Goal: Task Accomplishment & Management: Manage account settings

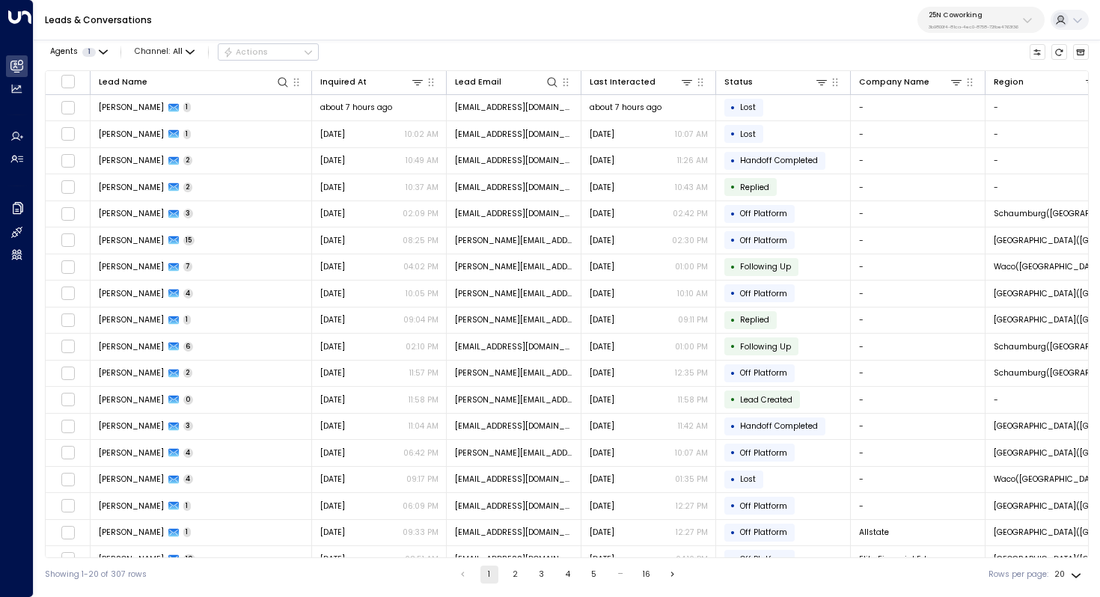
click at [960, 17] on p "25N Coworking" at bounding box center [973, 14] width 90 height 9
type input "*******"
click at [938, 102] on div "StorQuest ID: 95e12634-a2b0-4ea9-845a-0bcfa50e2d19" at bounding box center [1002, 102] width 159 height 23
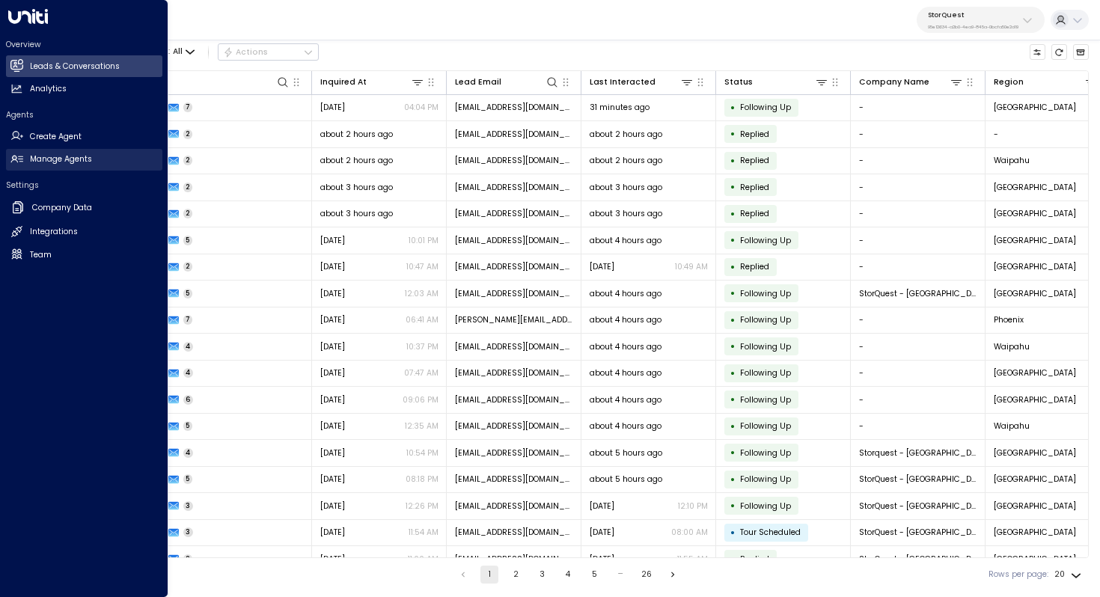
click at [68, 159] on h2 "Manage Agents" at bounding box center [61, 159] width 62 height 12
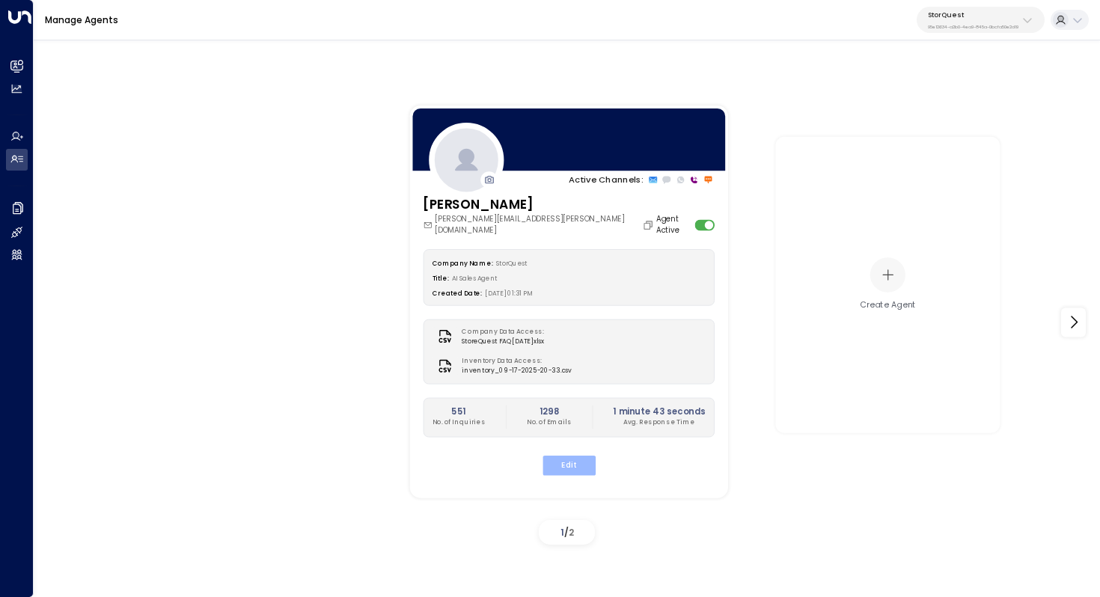
click at [570, 455] on button "Edit" at bounding box center [568, 464] width 53 height 19
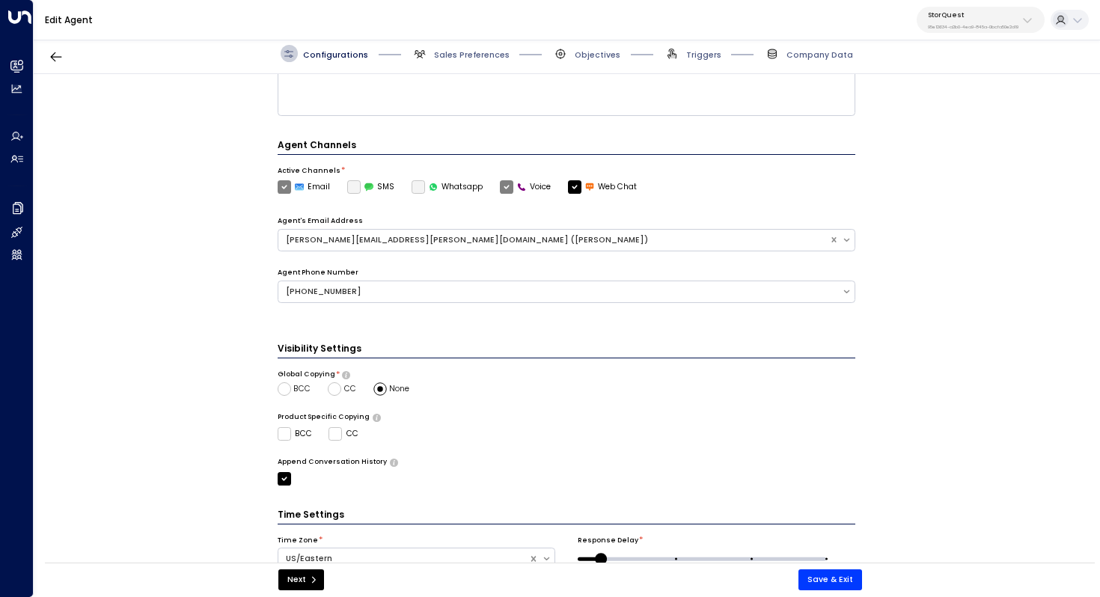
scroll to position [333, 0]
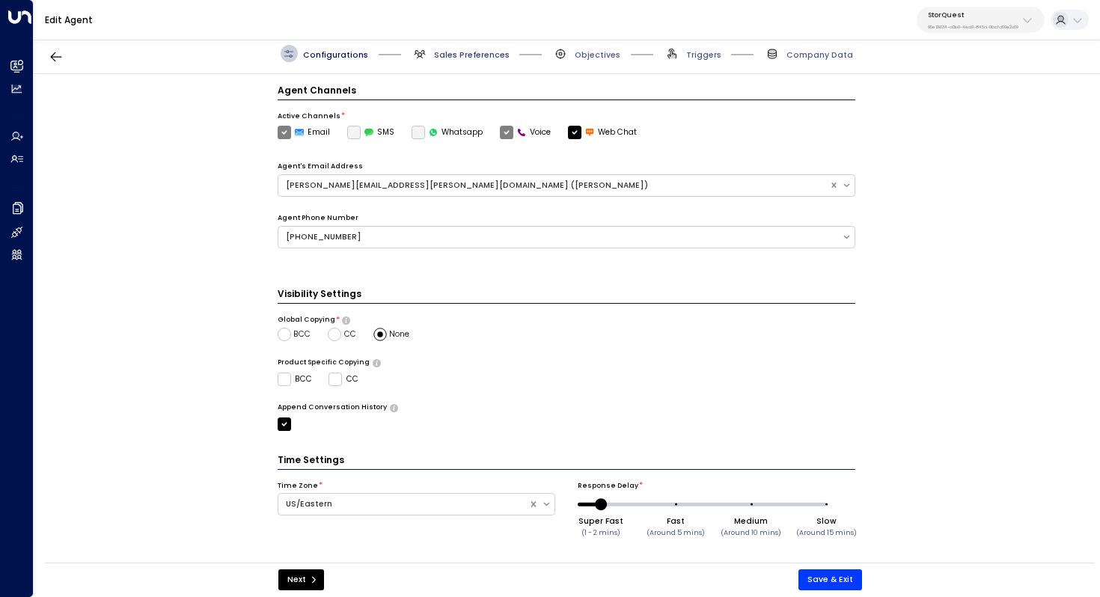
click at [480, 52] on span "Sales Preferences" at bounding box center [472, 54] width 76 height 11
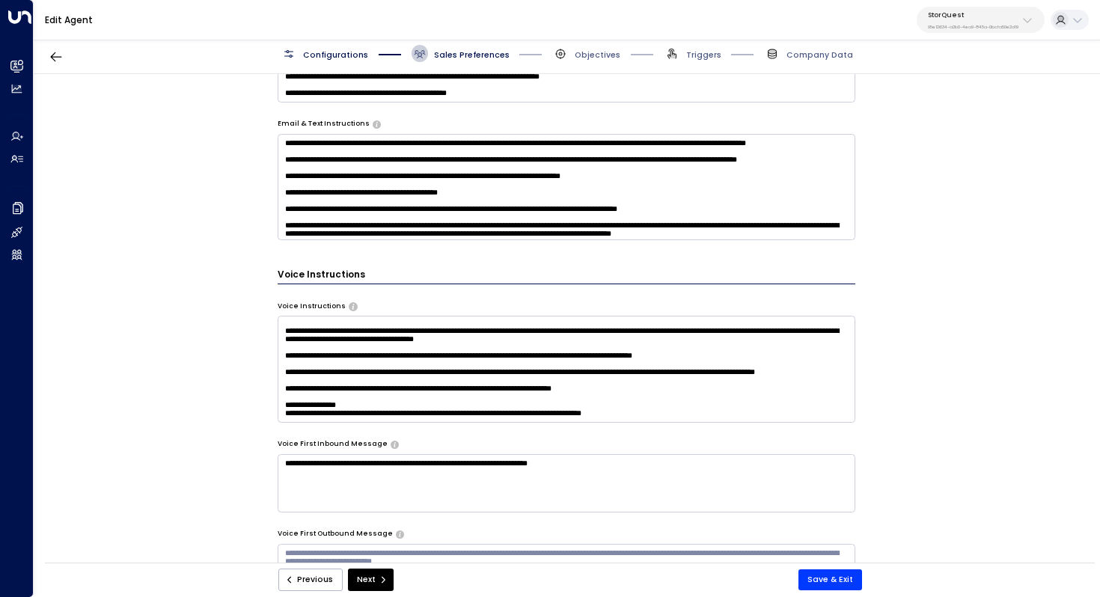
scroll to position [804, 0]
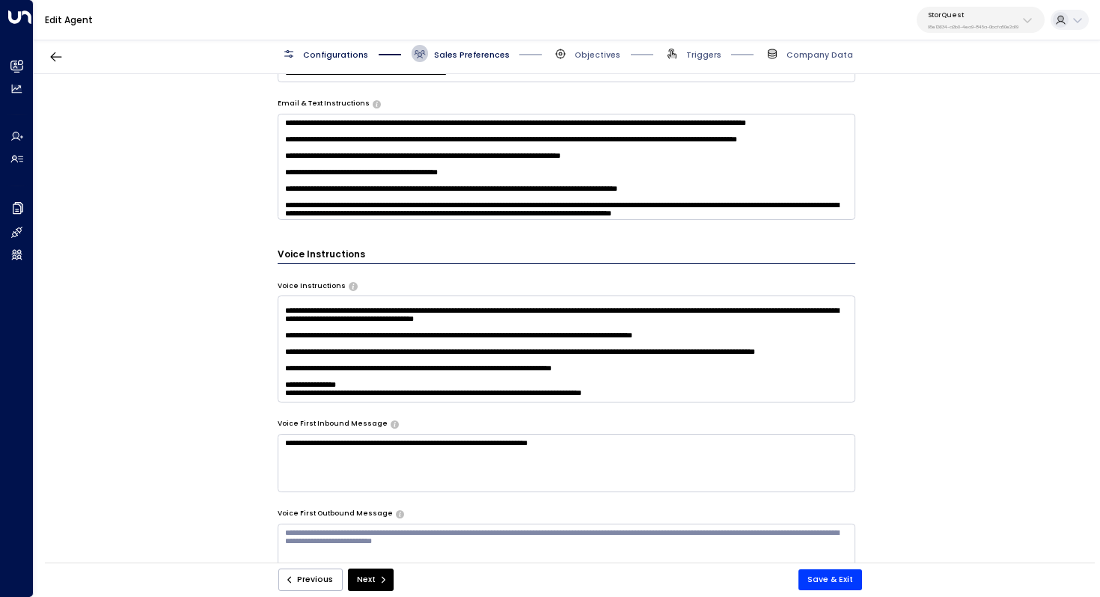
click at [496, 340] on textarea at bounding box center [567, 348] width 578 height 106
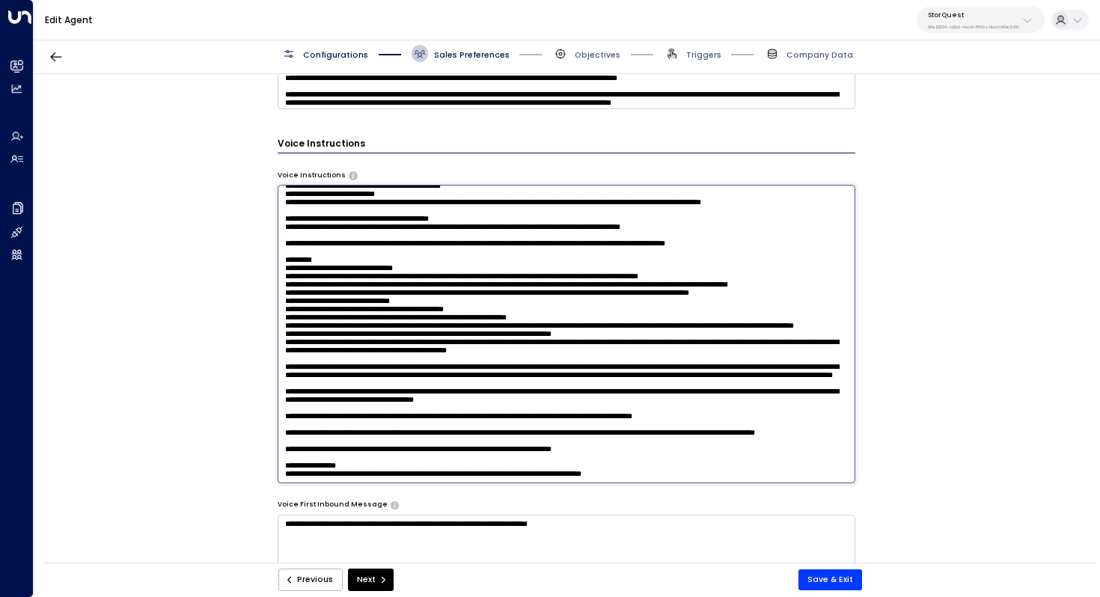
scroll to position [269, 0]
click at [590, 52] on span "Objectives" at bounding box center [597, 54] width 46 height 11
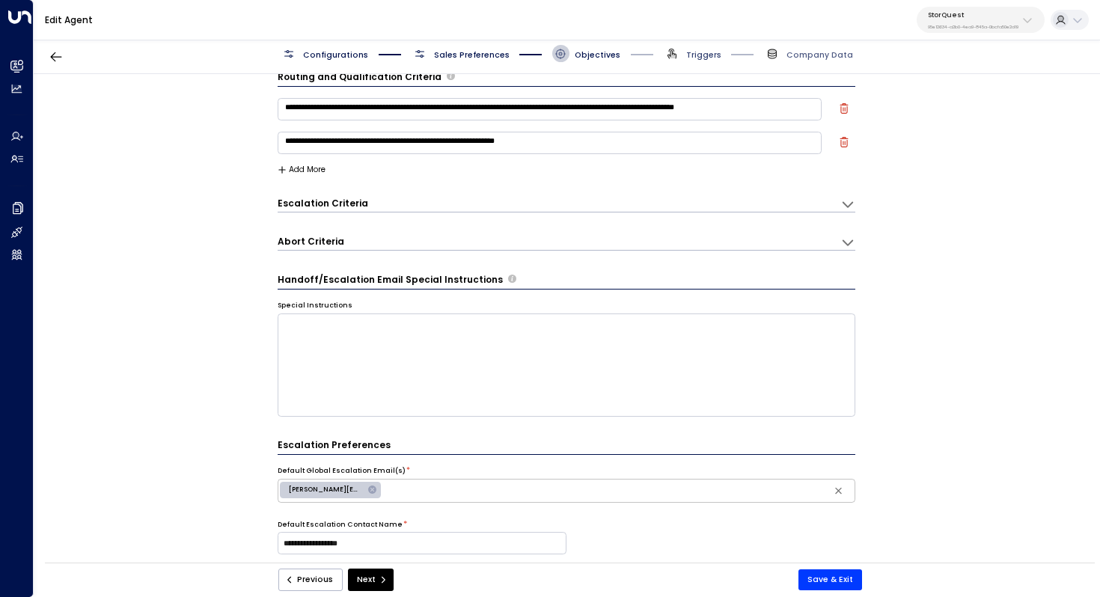
click at [711, 58] on span "Triggers" at bounding box center [703, 54] width 35 height 11
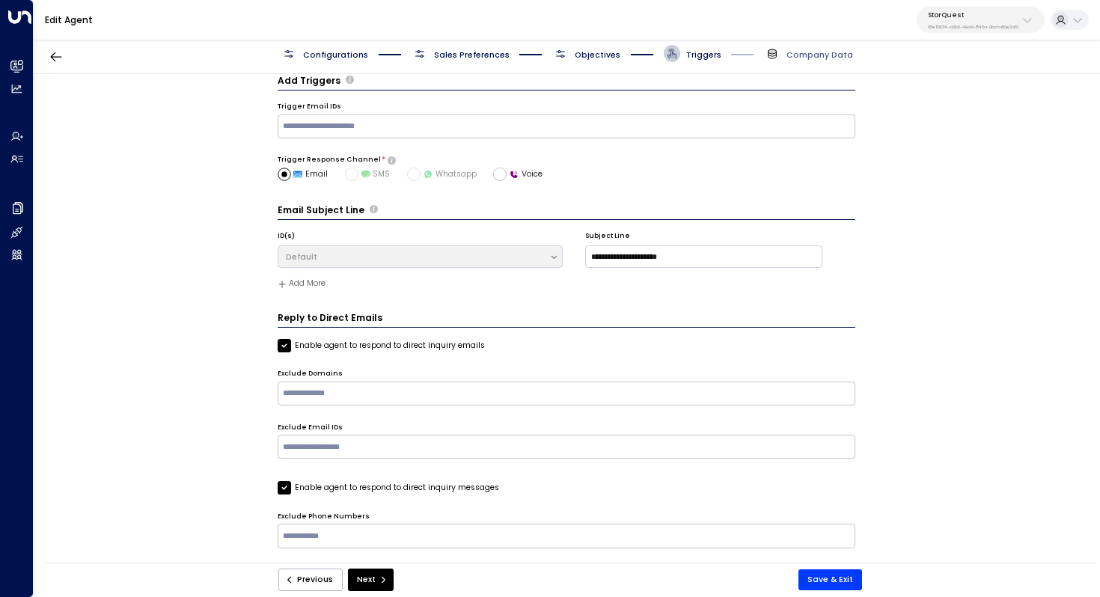
click at [583, 52] on span "Objectives" at bounding box center [597, 54] width 46 height 11
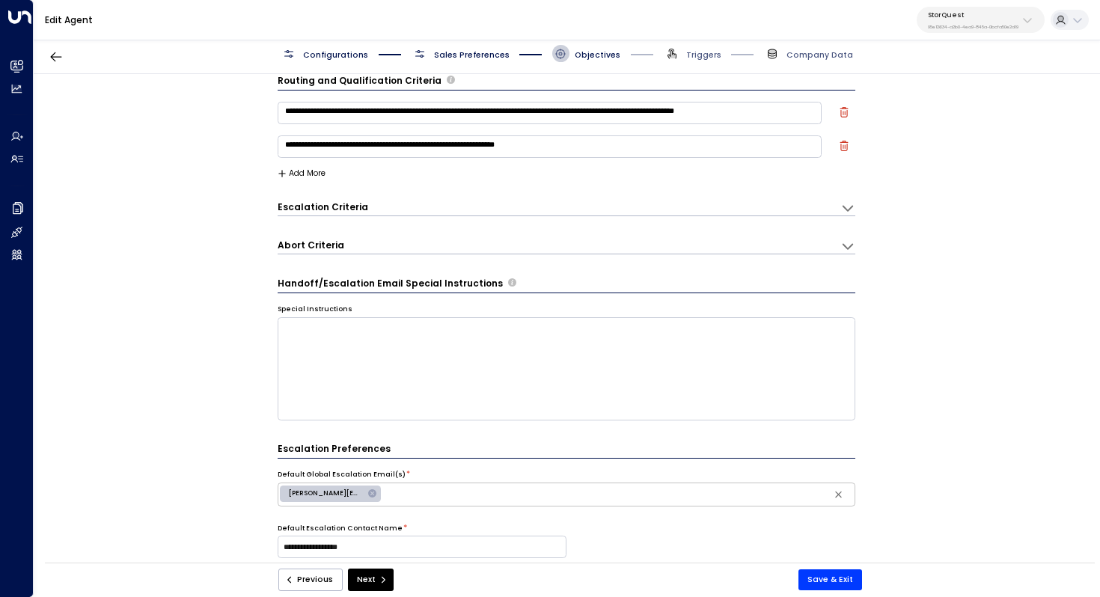
scroll to position [0, 0]
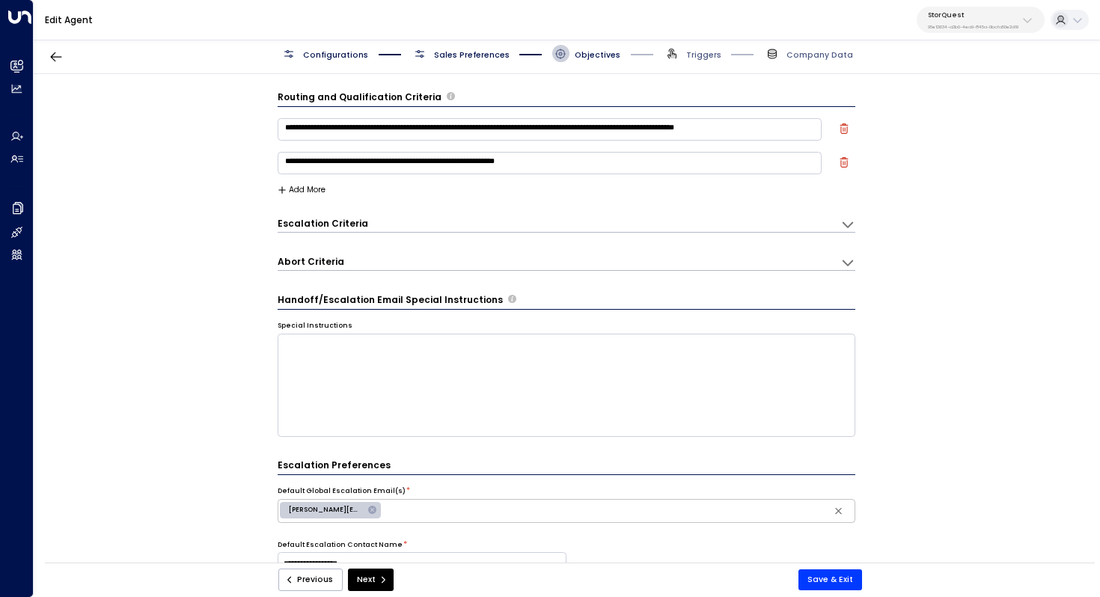
click at [847, 224] on icon at bounding box center [847, 225] width 10 height 6
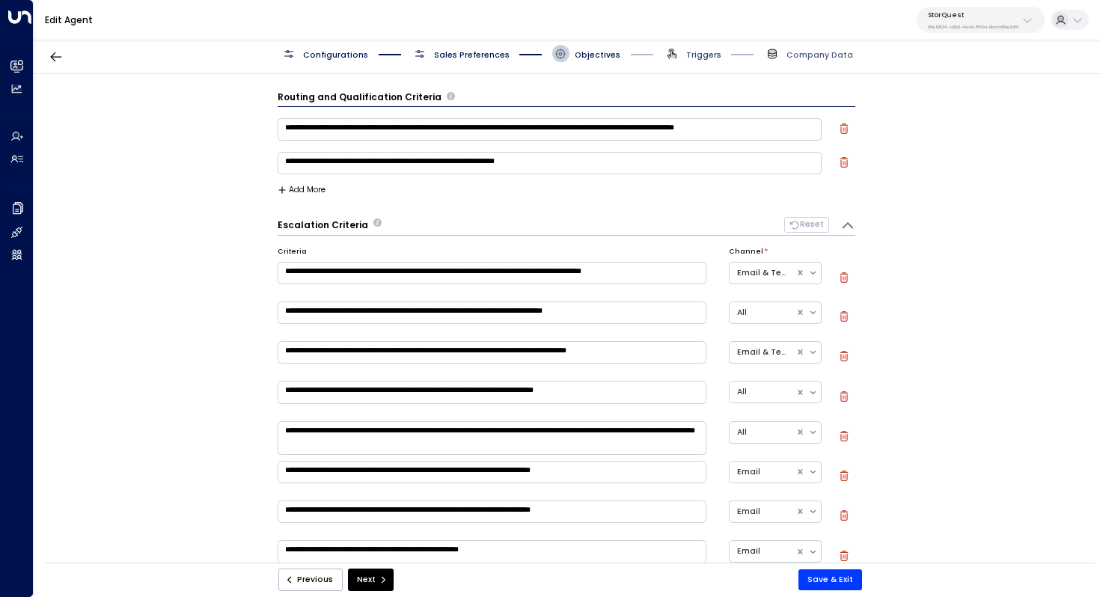
click at [708, 50] on span "Triggers" at bounding box center [703, 54] width 35 height 11
